Goal: Information Seeking & Learning: Learn about a topic

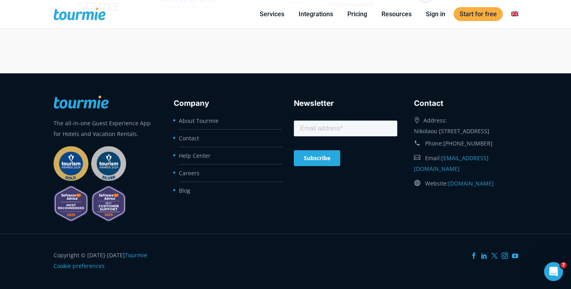
click at [557, 277] on div "Open Intercom Messenger" at bounding box center [554, 272] width 26 height 26
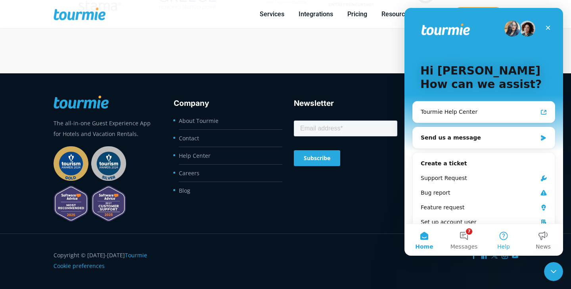
click at [510, 243] on button "Help" at bounding box center [504, 240] width 40 height 32
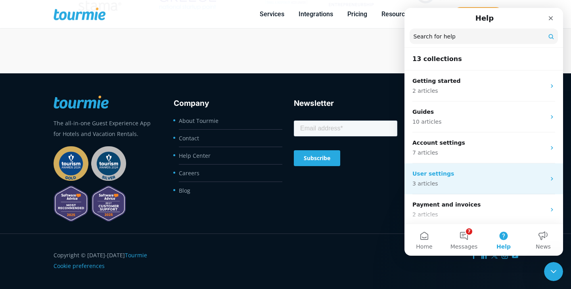
scroll to position [277, 0]
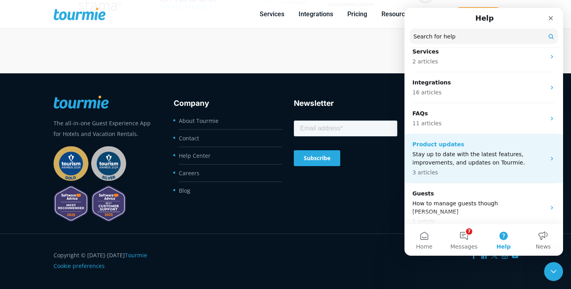
click at [484, 158] on p "Stay up to date with the latest features, improvements, and updates on Tourmie." at bounding box center [479, 158] width 133 height 17
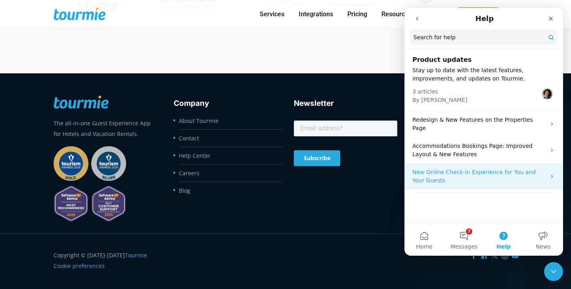
click at [490, 168] on p "New Online Check-in Experience for You and Your Guests" at bounding box center [479, 176] width 133 height 17
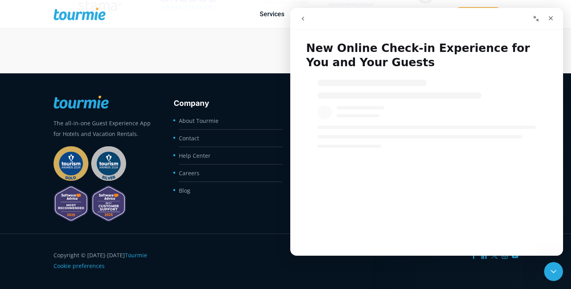
select select "en"
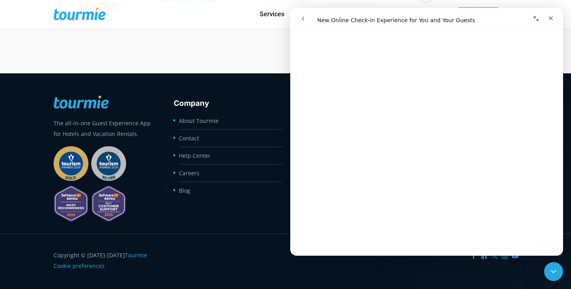
scroll to position [2828, 0]
click at [426, 246] on link "Open in help center" at bounding box center [426, 244] width 63 height 6
click at [303, 20] on icon "go back" at bounding box center [303, 18] width 6 height 6
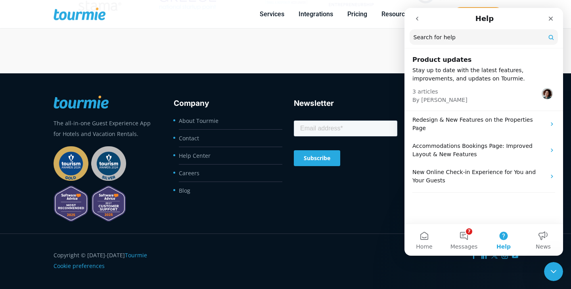
click at [415, 20] on icon "go back" at bounding box center [417, 18] width 6 height 6
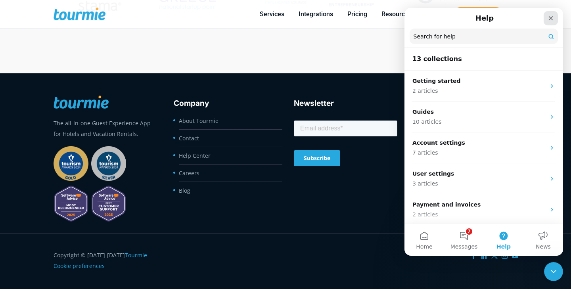
click at [550, 19] on icon "Close" at bounding box center [551, 18] width 4 height 4
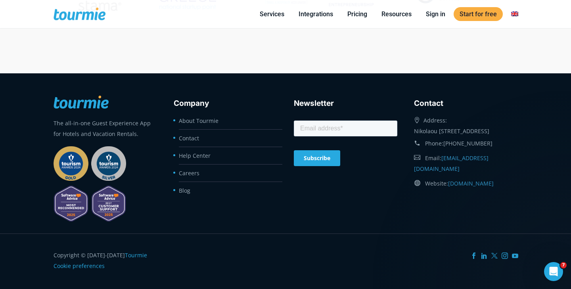
scroll to position [0, 0]
click at [553, 271] on icon "Open Intercom Messenger" at bounding box center [553, 271] width 13 height 13
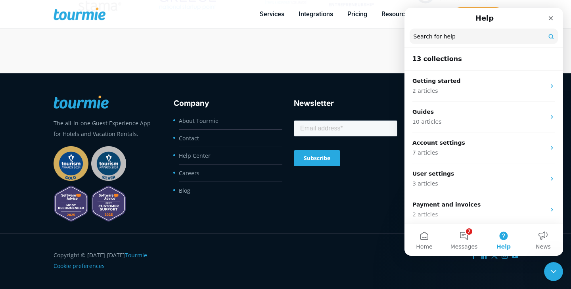
click at [553, 271] on icon "Close Intercom Messenger" at bounding box center [554, 272] width 10 height 10
